Goal: Ask a question: Seek information or help from site administrators or community

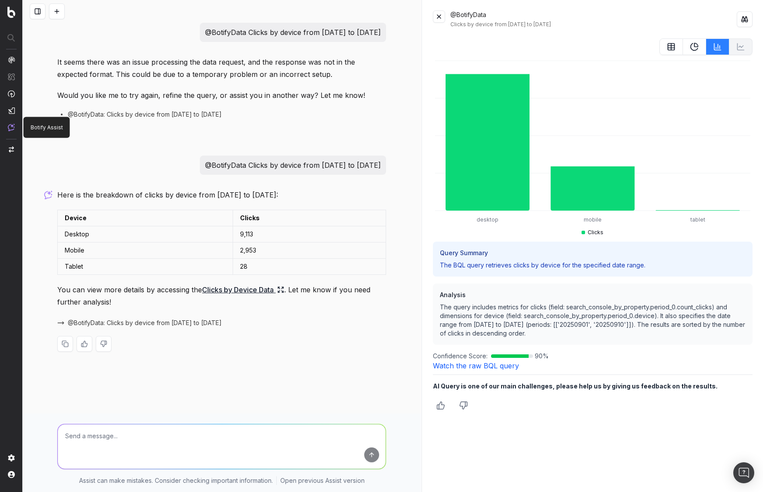
click at [9, 128] on img at bounding box center [11, 127] width 7 height 7
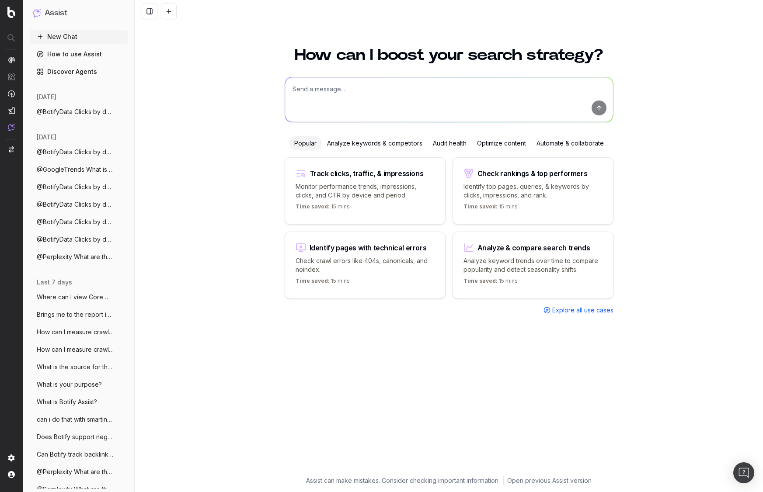
click at [75, 109] on span "@BotifyData Clicks by device from 1st Se" at bounding box center [75, 111] width 77 height 9
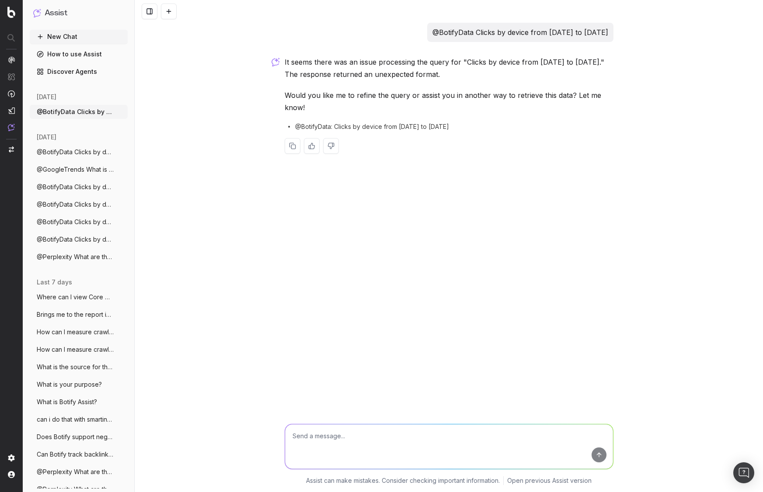
click at [70, 153] on span "@BotifyData Clicks by device from 1st Se" at bounding box center [75, 152] width 77 height 9
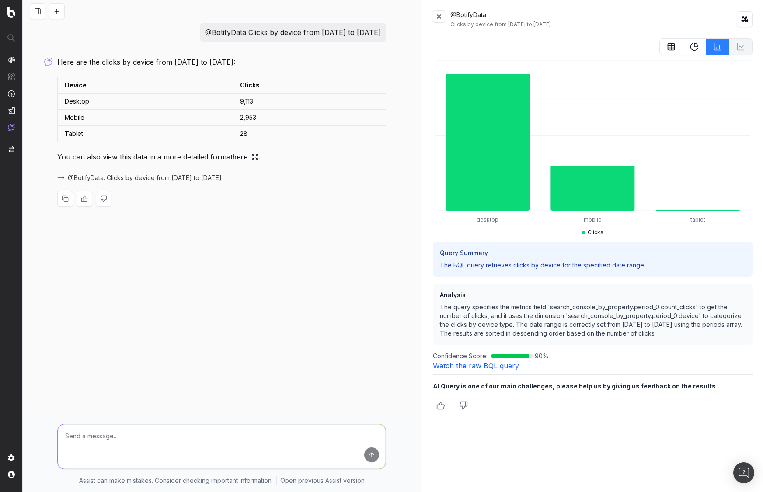
click at [242, 156] on link "here" at bounding box center [245, 157] width 26 height 12
click at [437, 21] on button at bounding box center [439, 16] width 12 height 12
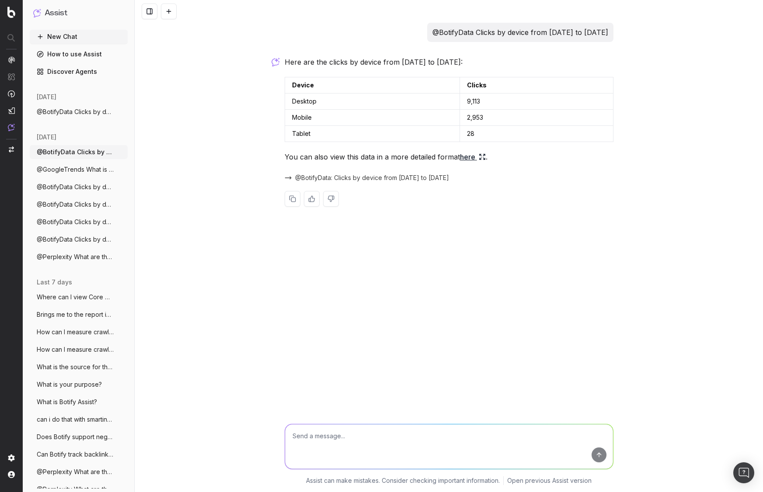
click at [468, 158] on link "here" at bounding box center [473, 157] width 26 height 12
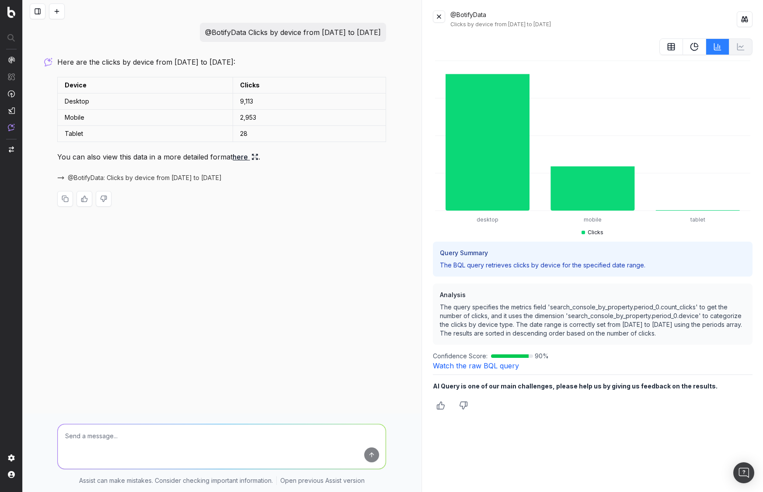
click at [481, 366] on link "Watch the raw BQL query" at bounding box center [476, 365] width 86 height 9
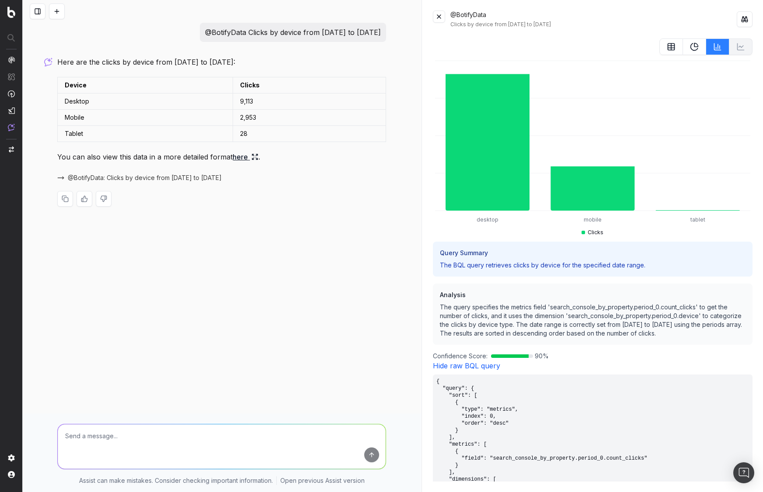
click at [481, 366] on link "Hide raw BQL query" at bounding box center [466, 365] width 67 height 9
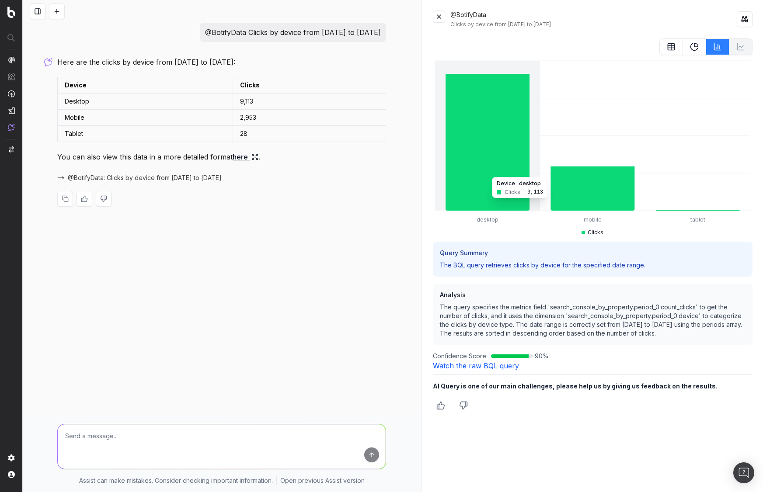
click at [481, 173] on icon at bounding box center [487, 142] width 84 height 137
click at [479, 264] on p "The BQL query retrieves clicks by device for the specified date range." at bounding box center [592, 265] width 305 height 9
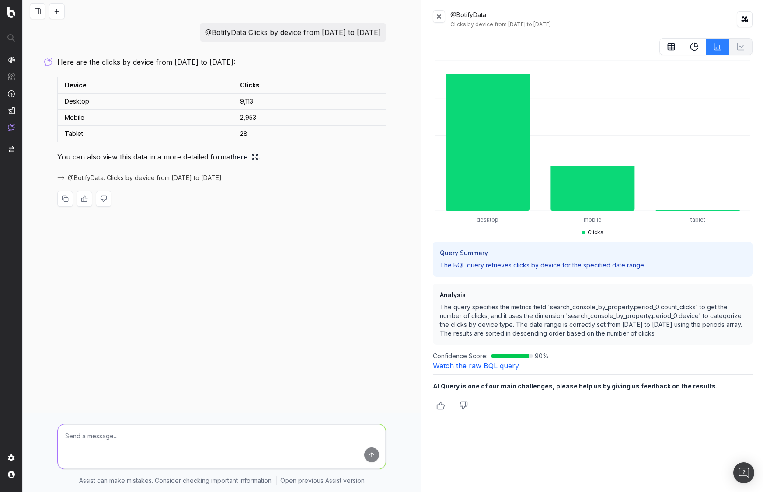
click at [243, 157] on link "here" at bounding box center [245, 157] width 26 height 12
drag, startPoint x: 140, startPoint y: 31, endPoint x: 342, endPoint y: 35, distance: 202.4
click at [342, 35] on div "@BotifyData Clicks by device from [DATE] to [DATE]" at bounding box center [293, 32] width 186 height 19
click at [373, 29] on p "@BotifyData Clicks by device from [DATE] to [DATE]" at bounding box center [293, 32] width 176 height 12
drag, startPoint x: 382, startPoint y: 31, endPoint x: 149, endPoint y: 30, distance: 233.4
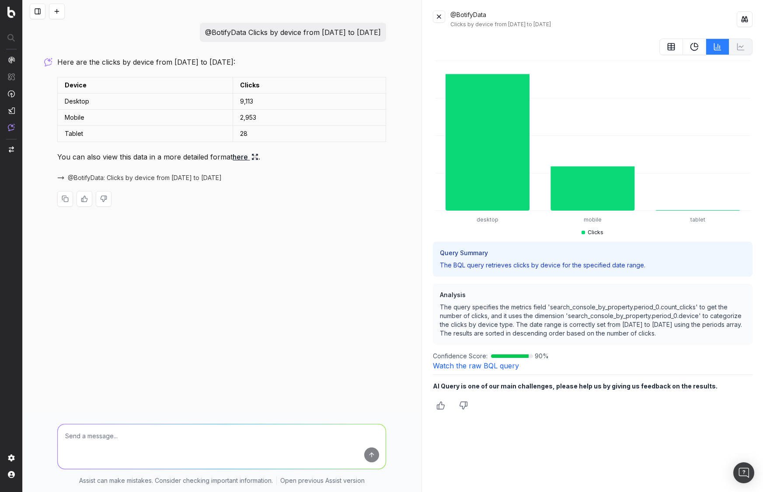
click at [200, 30] on div "@BotifyData Clicks by device from [DATE] to [DATE]" at bounding box center [293, 32] width 186 height 19
drag, startPoint x: 138, startPoint y: 30, endPoint x: 122, endPoint y: 31, distance: 15.3
click at [122, 31] on div "@BotifyData Clicks by device from [DATE] to [DATE]" at bounding box center [221, 32] width 329 height 19
click at [211, 31] on p "@BotifyData Clicks by device from [DATE] to [DATE]" at bounding box center [293, 32] width 176 height 12
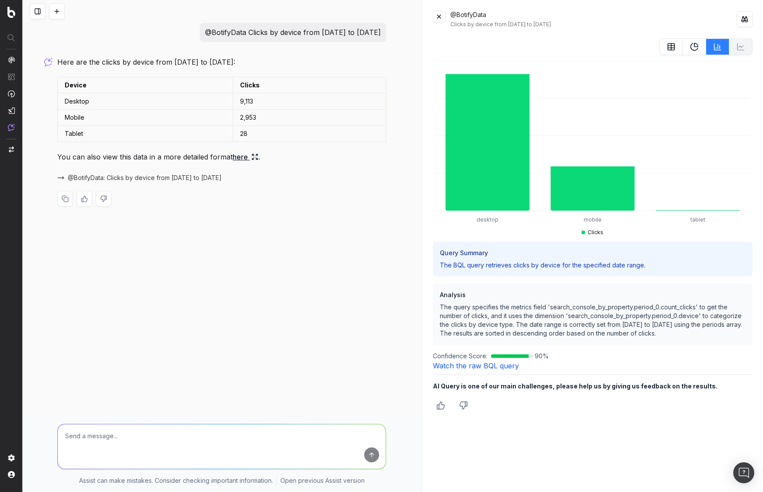
click at [173, 180] on span "@BotifyData: Clicks by device from 1st September to 10 September 2025" at bounding box center [145, 177] width 154 height 9
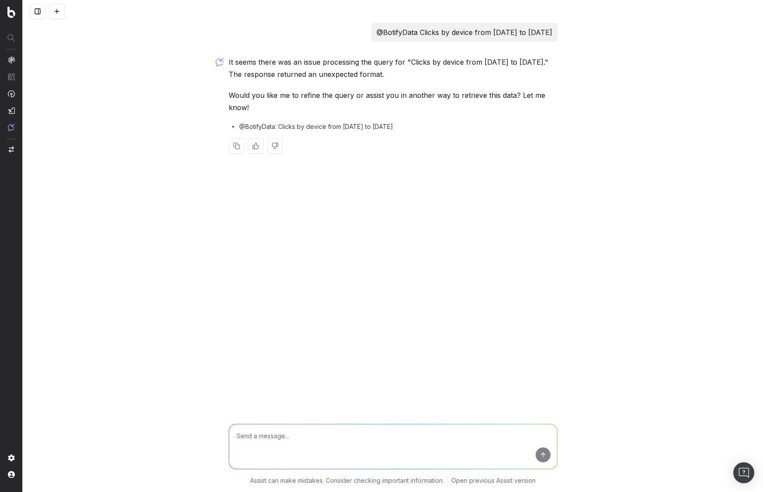
drag, startPoint x: 274, startPoint y: 62, endPoint x: 402, endPoint y: 101, distance: 133.6
click at [401, 100] on div "It seems there was an issue processing the query for "Clicks by device from 1st…" at bounding box center [393, 112] width 329 height 112
drag, startPoint x: 313, startPoint y: 31, endPoint x: 562, endPoint y: 32, distance: 249.1
click at [562, 32] on div "@BotifyData Clicks by device from 1st September to 10 September 2025 It seems t…" at bounding box center [393, 246] width 740 height 492
copy p "@BotifyData Clicks by device from [DATE] to [DATE]"
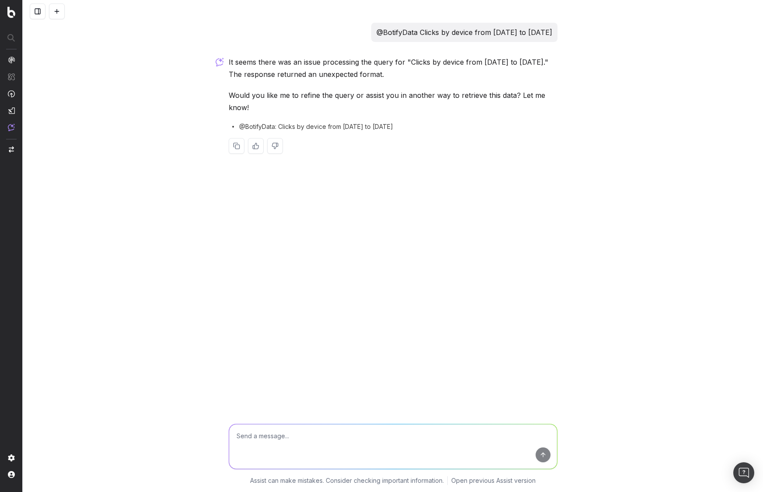
click at [253, 449] on textarea at bounding box center [393, 446] width 328 height 45
paste textarea "@BotifyData Clicks by device from [DATE] to [DATE]"
type textarea "@BotifyData Clicks by device from [DATE] to [DATE]"
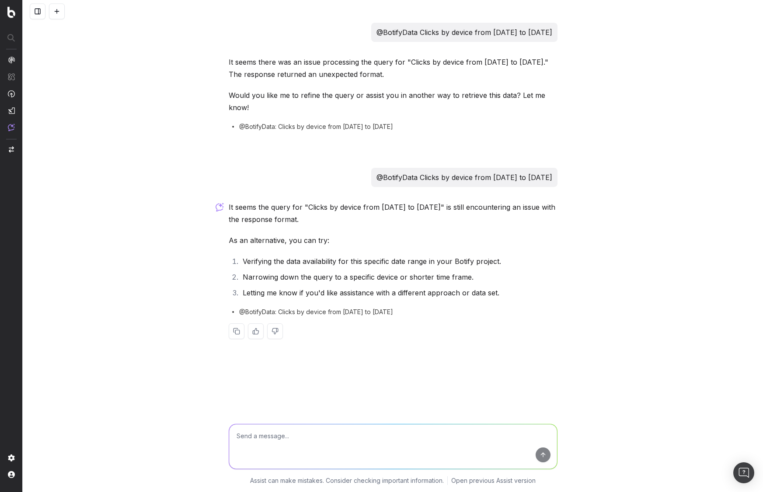
click at [302, 434] on textarea at bounding box center [393, 446] width 328 height 45
paste textarea "@BotifyData Clicks by device from [DATE] to [DATE]"
type textarea "@BotifyData Clicks by device from [DATE] to [DATE]"
drag, startPoint x: 317, startPoint y: 364, endPoint x: 565, endPoint y: 360, distance: 248.7
click at [565, 360] on div "@BotifyData Clicks by device from 1st September to 10 September 2025 It seems t…" at bounding box center [393, 246] width 740 height 492
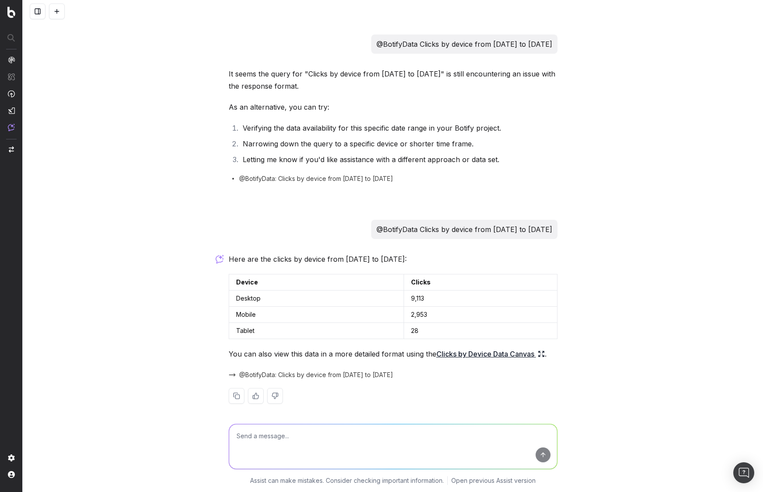
scroll to position [138, 0]
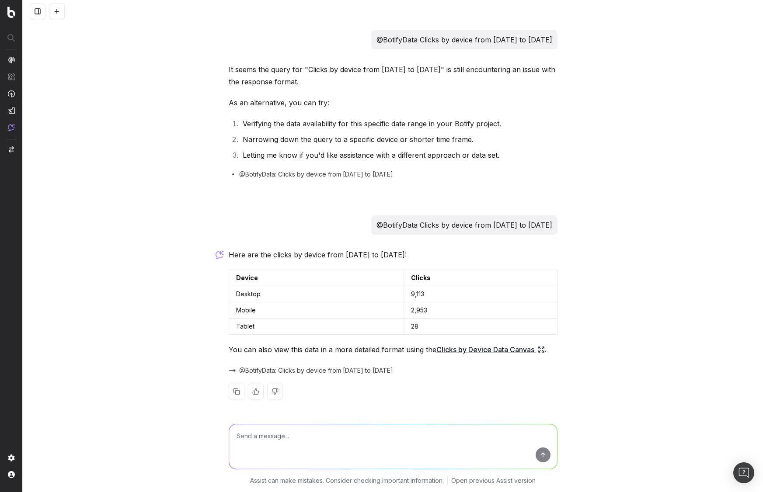
click at [490, 350] on link "Clicks by Device Data Canvas" at bounding box center [490, 349] width 108 height 12
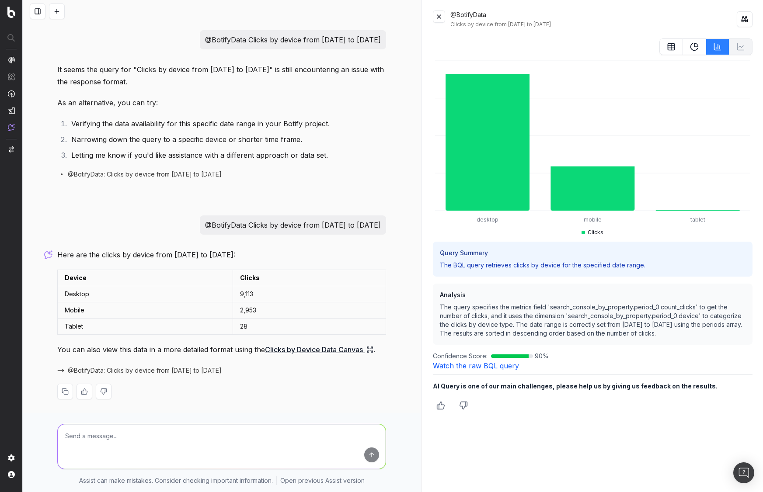
click at [511, 357] on div at bounding box center [510, 355] width 38 height 3
click at [579, 197] on icon at bounding box center [592, 188] width 84 height 44
click at [475, 182] on icon at bounding box center [487, 142] width 84 height 137
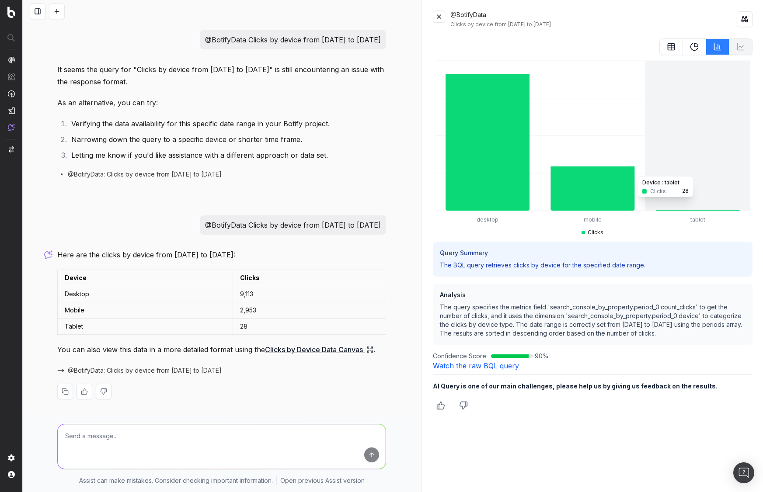
click at [683, 172] on icon "desktop mobile tablet" at bounding box center [592, 149] width 319 height 180
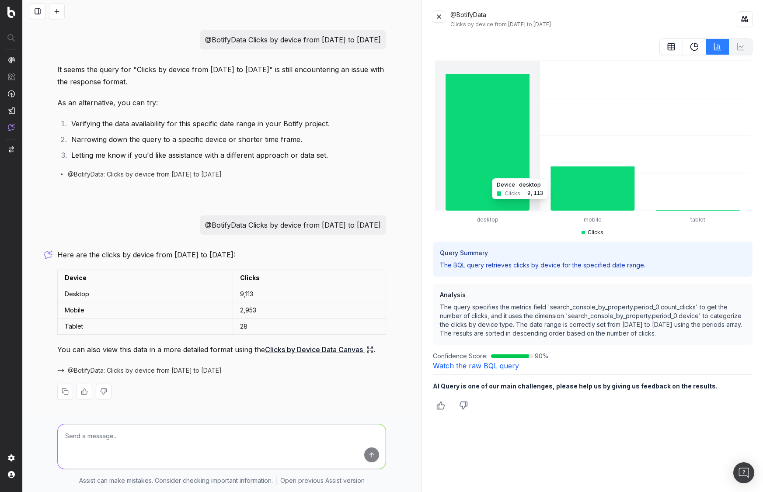
click at [468, 174] on icon at bounding box center [487, 142] width 84 height 137
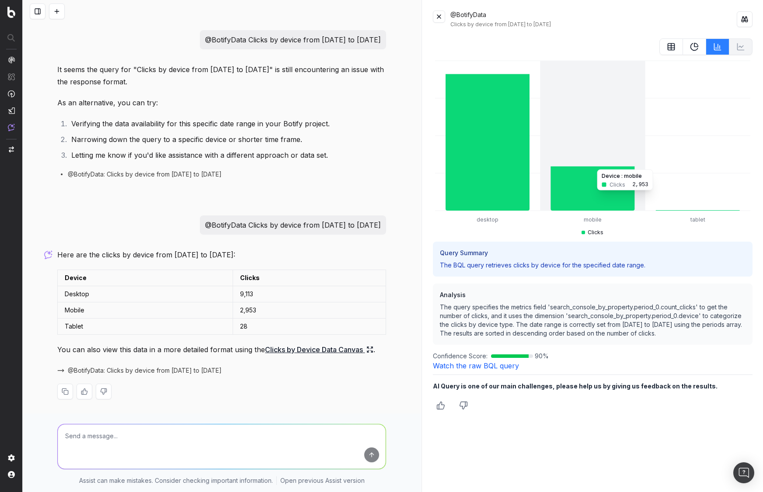
click at [572, 195] on icon at bounding box center [592, 188] width 84 height 44
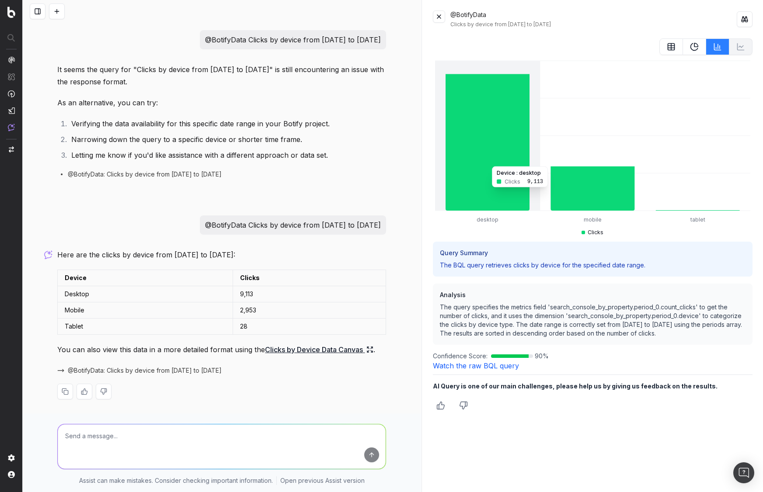
click at [468, 192] on icon at bounding box center [487, 142] width 84 height 137
click at [311, 349] on link "Clicks by Device Data Canvas" at bounding box center [319, 349] width 108 height 12
click at [158, 370] on span "@BotifyData: Clicks by device from 1st September to 10 September 2025" at bounding box center [145, 370] width 154 height 9
click at [316, 380] on div "Here are the clicks by device from 1st September to 10th September 2025: Device…" at bounding box center [221, 331] width 329 height 165
click at [329, 349] on link "Clicks by Device Data Canvas" at bounding box center [319, 349] width 108 height 12
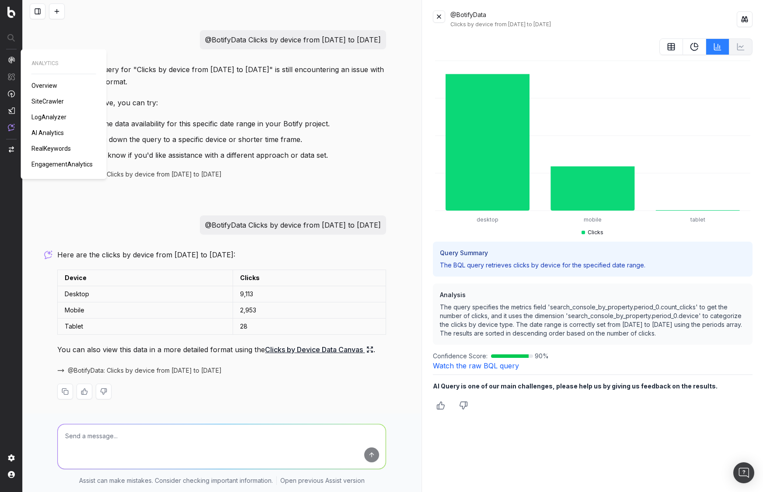
click at [54, 149] on span "RealKeywords" at bounding box center [50, 148] width 39 height 7
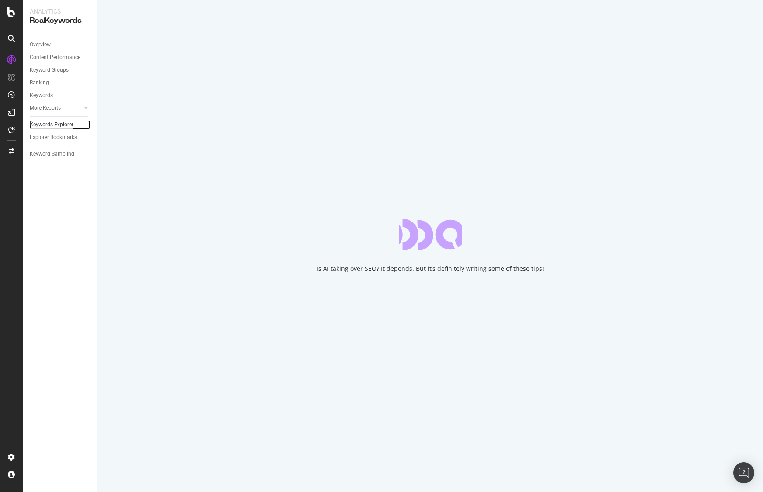
click at [55, 124] on div "Keywords Explorer" at bounding box center [52, 124] width 44 height 9
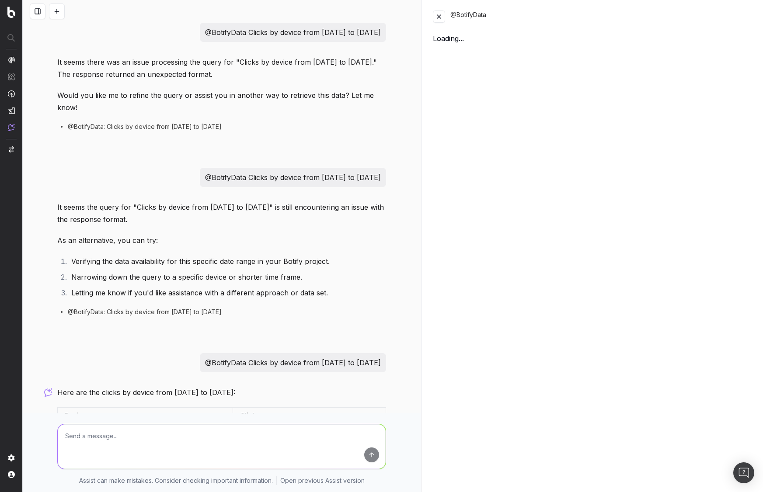
scroll to position [138, 0]
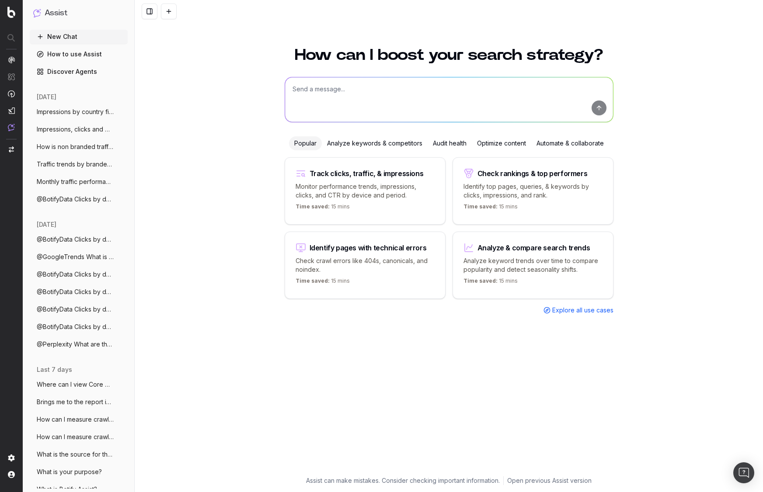
click at [83, 110] on span "Impressions by country filtered on compl" at bounding box center [75, 111] width 77 height 9
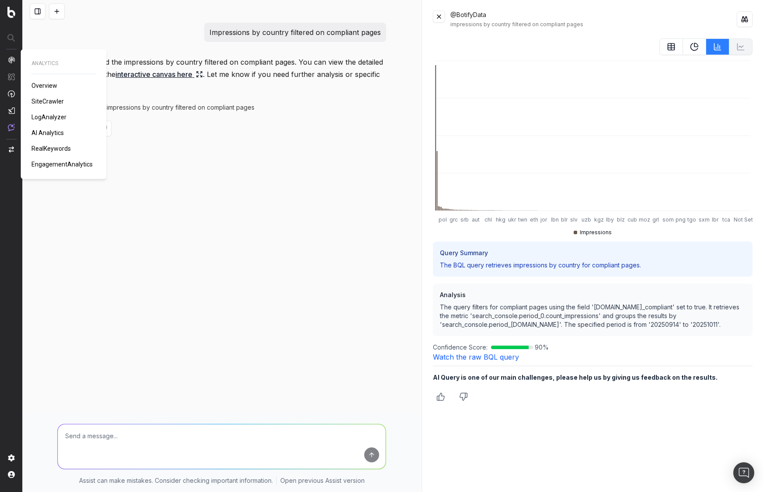
click at [41, 132] on span "AI Analytics" at bounding box center [47, 132] width 32 height 7
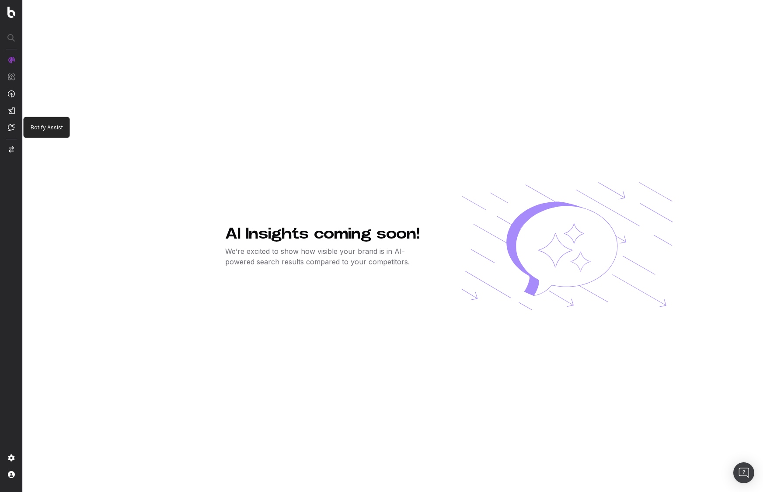
click at [45, 128] on p "Botify Assist" at bounding box center [47, 127] width 32 height 7
click at [11, 126] on img at bounding box center [11, 127] width 7 height 7
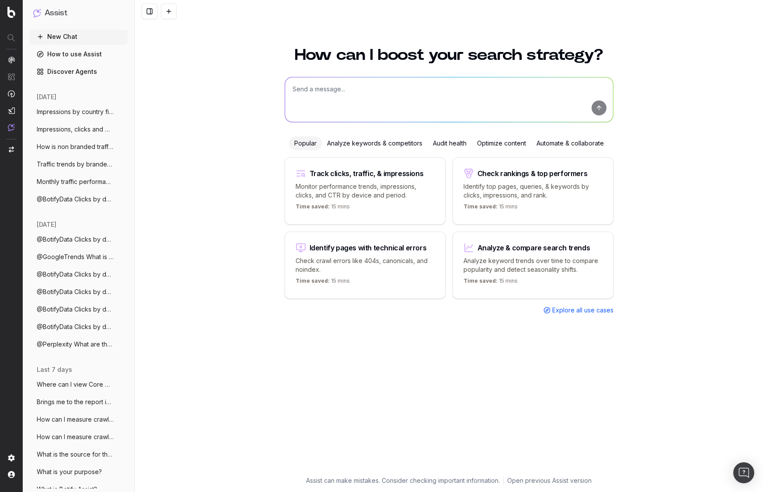
click at [73, 201] on span "@BotifyData Clicks by device from 1st Se" at bounding box center [75, 199] width 77 height 9
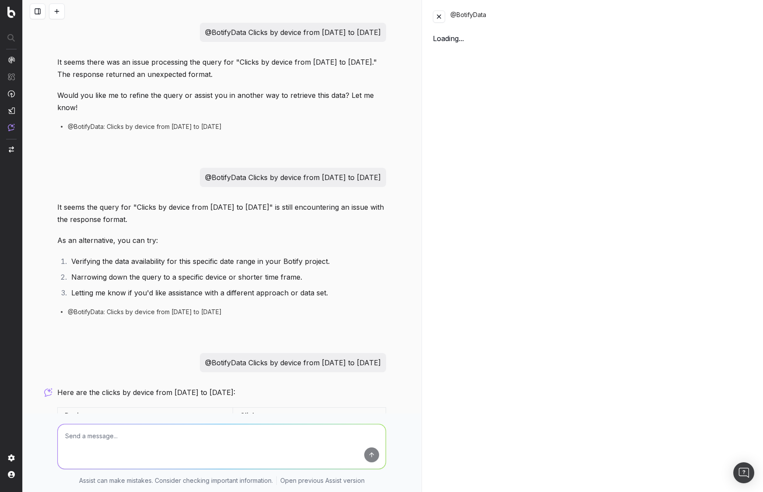
scroll to position [138, 0]
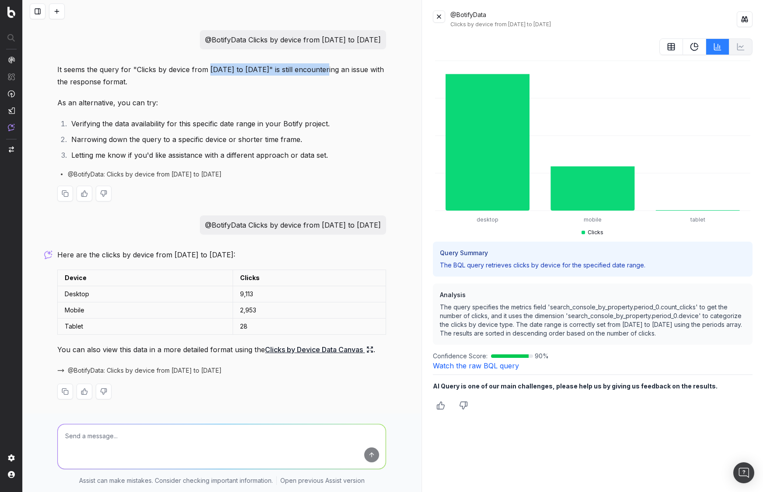
drag, startPoint x: 208, startPoint y: 69, endPoint x: 338, endPoint y: 70, distance: 129.8
click at [338, 70] on p "It seems the query for "Clicks by device from 1st September to 10th September 2…" at bounding box center [221, 75] width 329 height 24
